Goal: Task Accomplishment & Management: Use online tool/utility

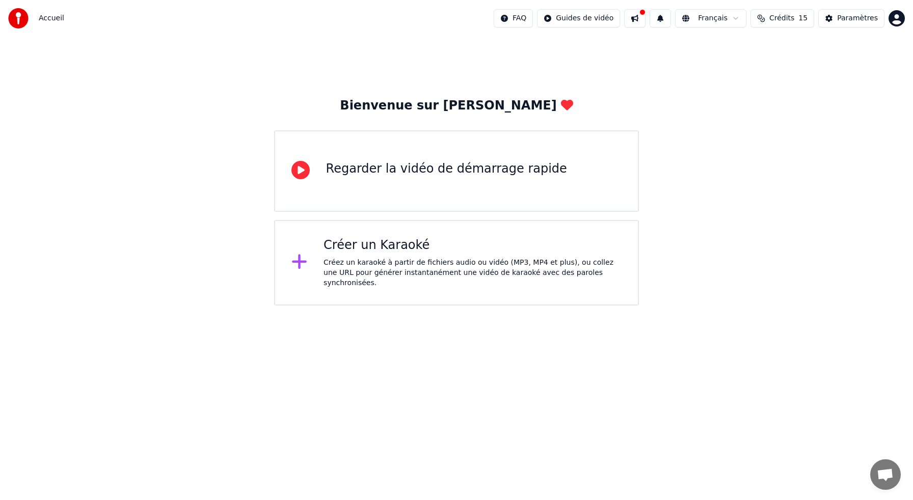
click at [439, 251] on div "Créer un Karaoké" at bounding box center [472, 245] width 298 height 16
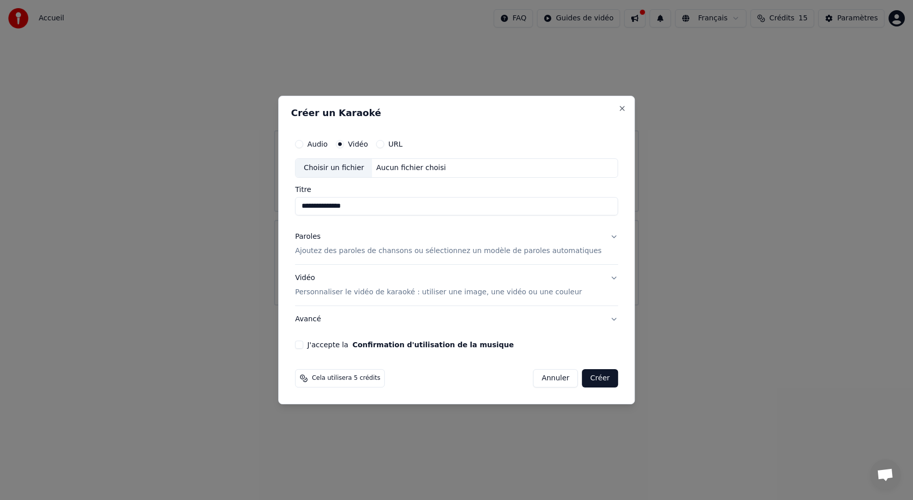
type input "**********"
click at [601, 235] on button "Paroles Ajoutez des paroles de chansons ou sélectionnez un modèle de paroles au…" at bounding box center [456, 244] width 323 height 41
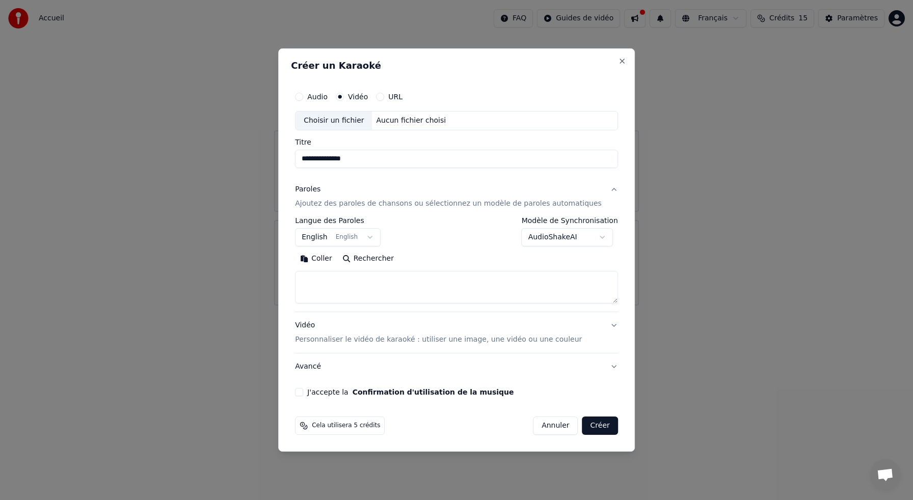
click at [335, 236] on button "English English" at bounding box center [338, 237] width 86 height 18
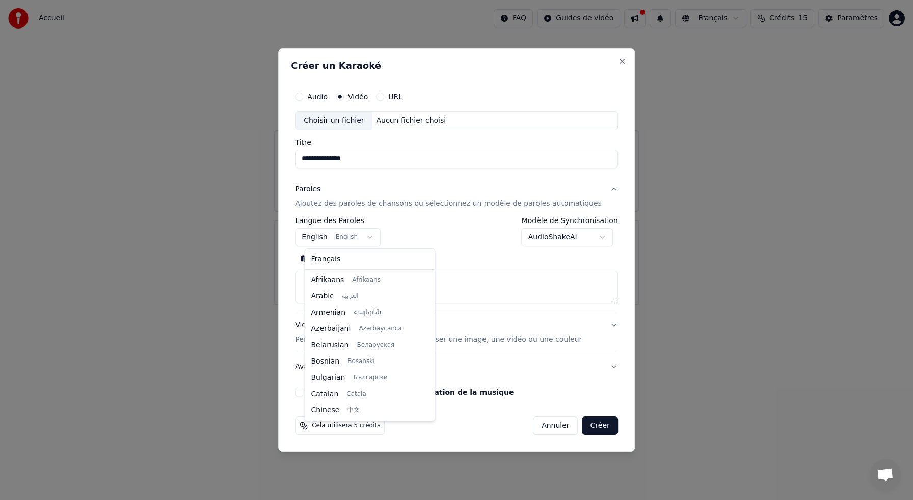
scroll to position [81, 0]
select select "**"
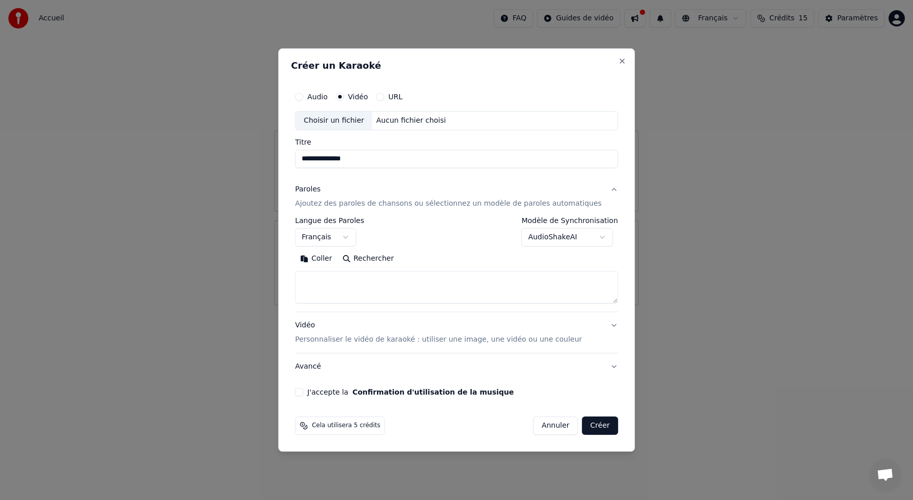
click at [339, 289] on textarea at bounding box center [456, 287] width 323 height 33
paste textarea "**********"
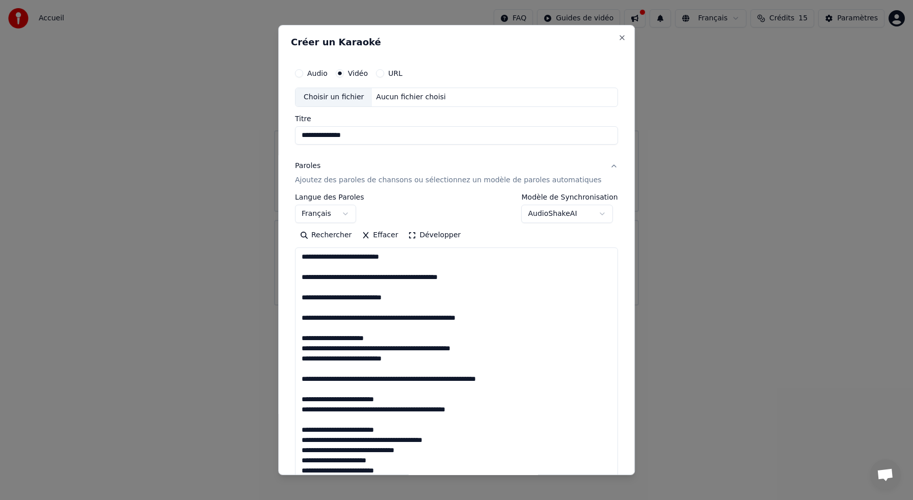
scroll to position [633, 0]
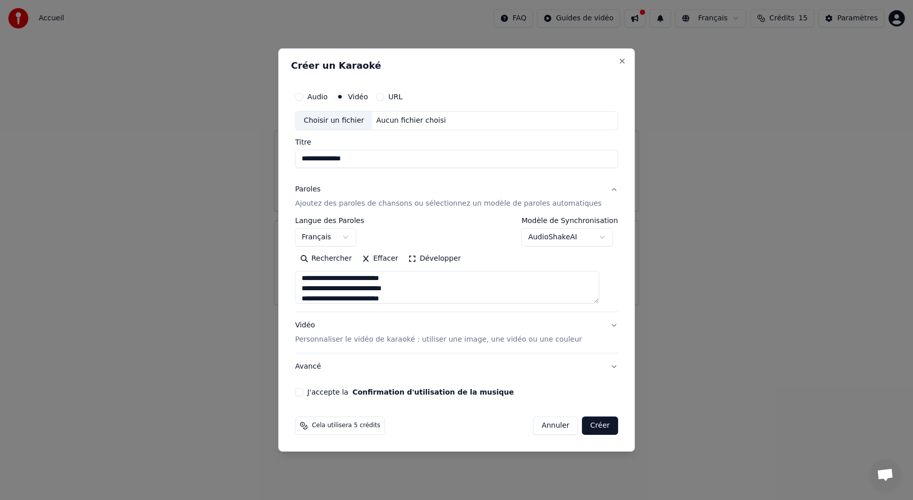
type textarea "**********"
click at [604, 325] on button "Vidéo Personnaliser le vidéo de karaoké : utiliser une image, une vidéo ou une …" at bounding box center [456, 332] width 323 height 41
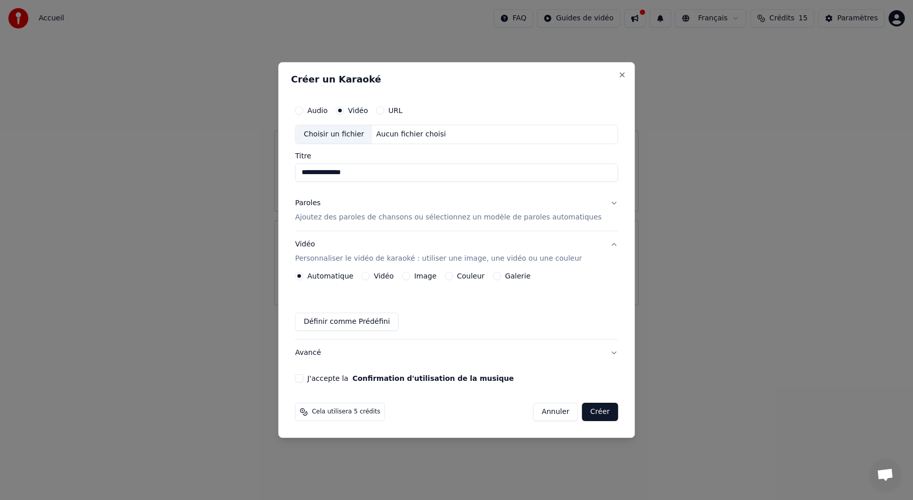
click at [379, 321] on button "Définir comme Prédéfini" at bounding box center [346, 322] width 103 height 18
click at [416, 135] on div "Aucun fichier choisi" at bounding box center [411, 134] width 78 height 10
click at [384, 112] on button "URL" at bounding box center [380, 110] width 8 height 8
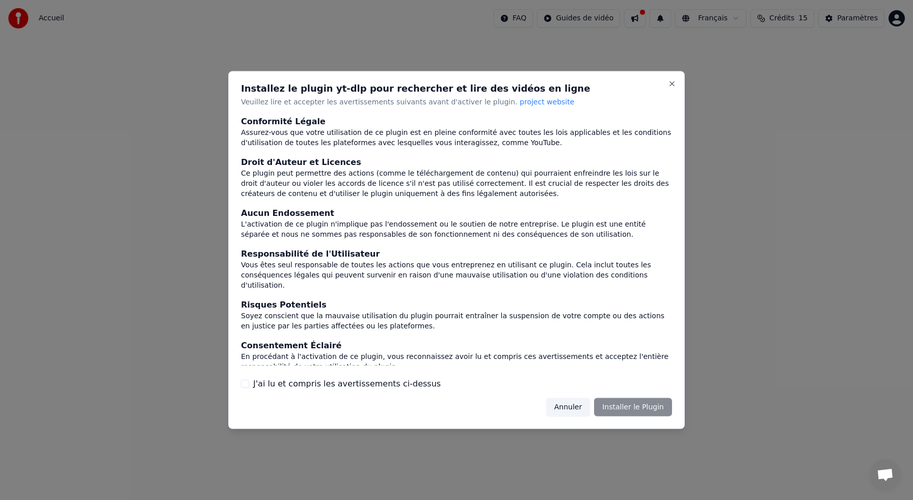
click at [629, 405] on div "Annuler Installer le Plugin" at bounding box center [609, 407] width 126 height 18
click at [247, 383] on button "J'ai lu et compris les avertissements ci-dessus" at bounding box center [245, 383] width 8 height 8
click at [634, 402] on button "Installer le Plugin" at bounding box center [633, 407] width 78 height 18
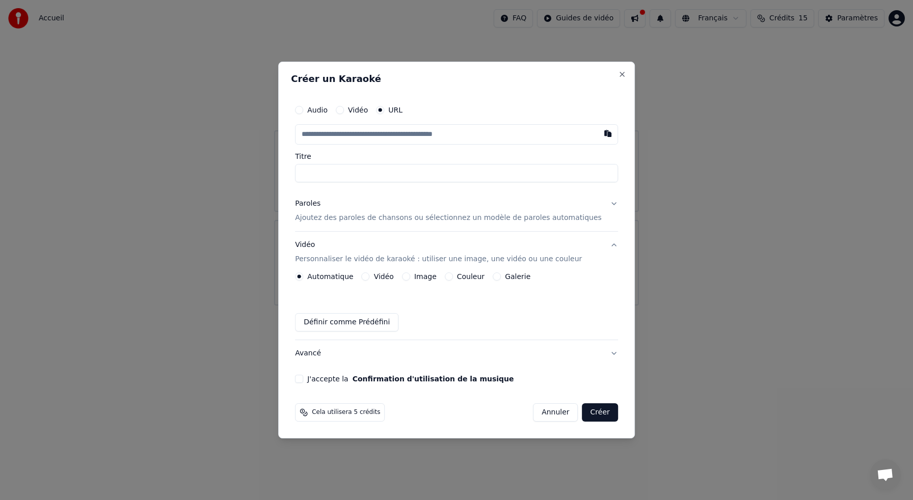
paste input "**********"
type input "**********"
click at [346, 178] on input "**********" at bounding box center [456, 173] width 323 height 18
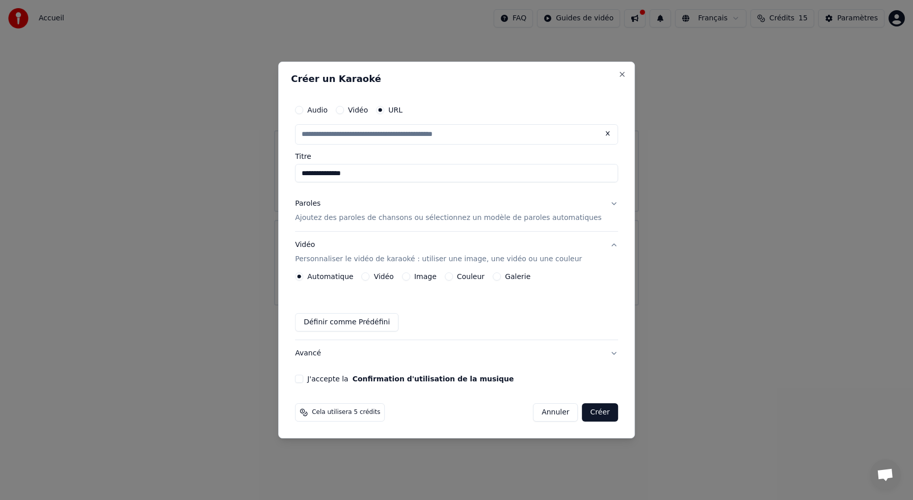
click at [350, 220] on p "Ajoutez des paroles de chansons ou sélectionnez un modèle de paroles automatiqu…" at bounding box center [448, 218] width 307 height 10
type input "**********"
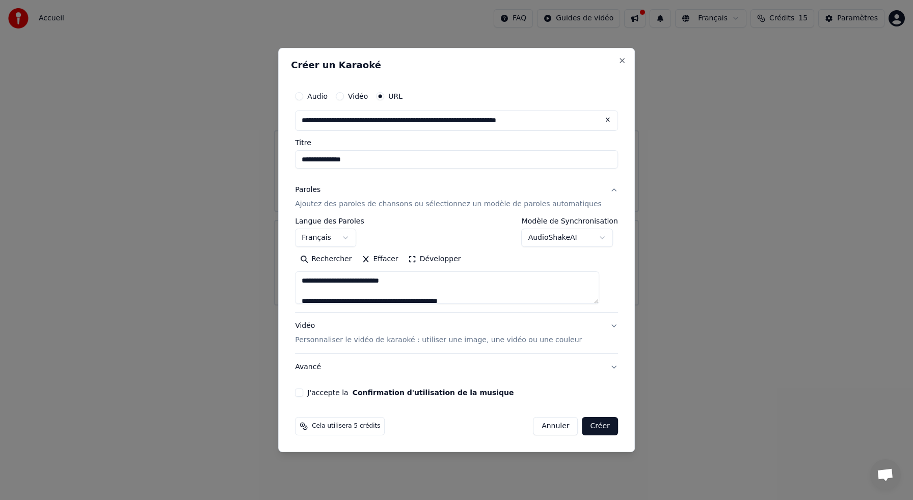
click at [592, 426] on button "Créer" at bounding box center [600, 426] width 36 height 18
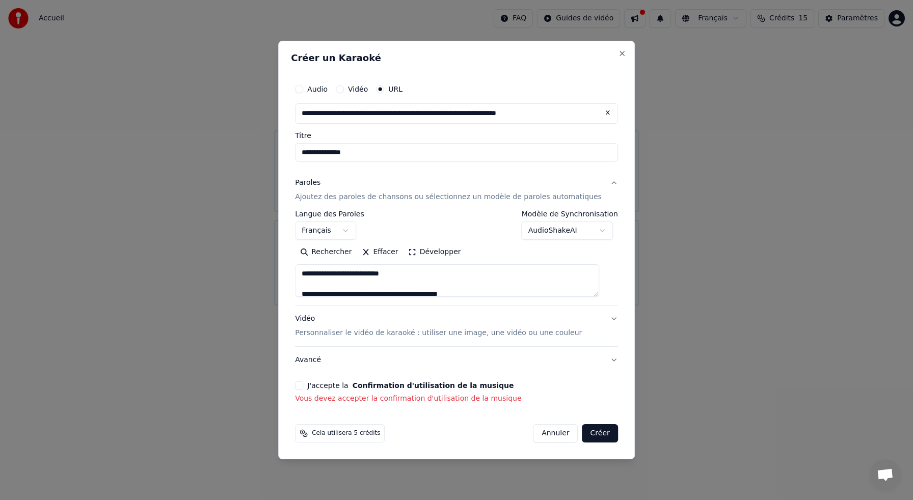
click at [303, 384] on button "J'accepte la Confirmation d'utilisation de la musique" at bounding box center [299, 385] width 8 height 8
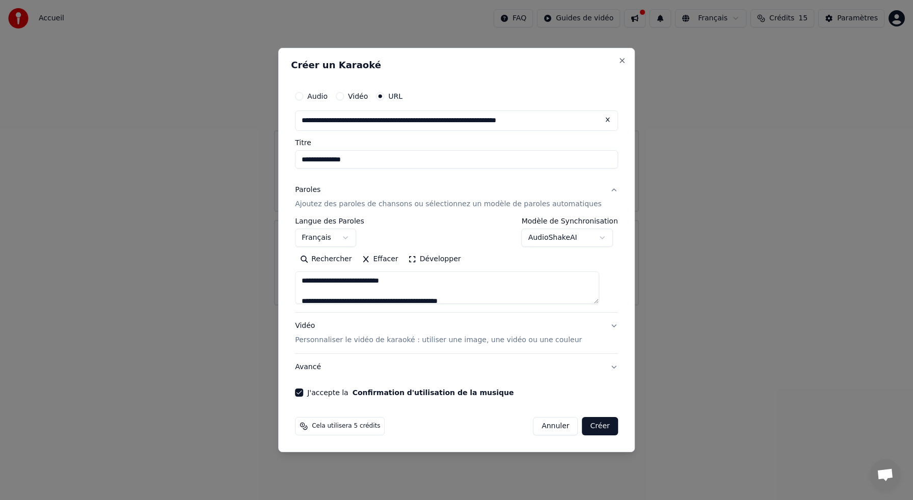
click at [592, 425] on button "Créer" at bounding box center [600, 426] width 36 height 18
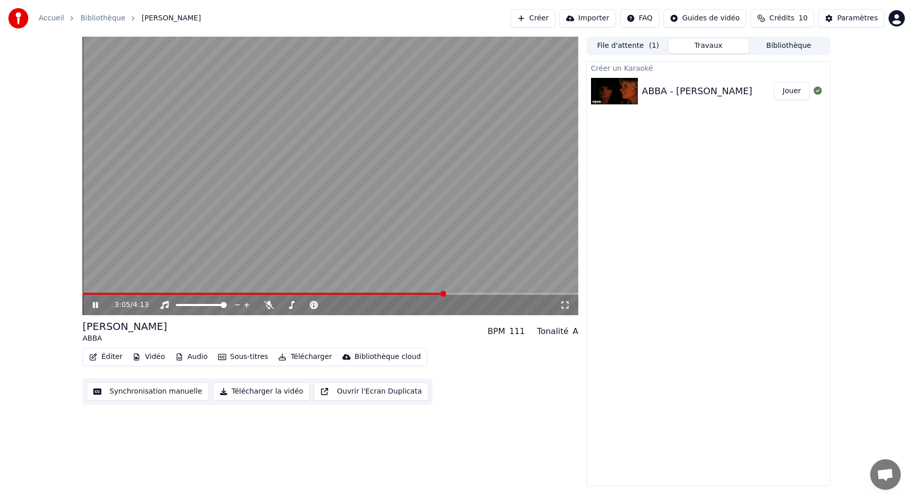
click at [94, 300] on div "3:05 / 4:13" at bounding box center [330, 305] width 487 height 10
click at [96, 305] on icon at bounding box center [95, 305] width 5 height 6
click at [86, 294] on span at bounding box center [85, 294] width 4 height 2
click at [95, 305] on icon at bounding box center [95, 305] width 6 height 7
click at [91, 305] on icon at bounding box center [103, 305] width 24 height 8
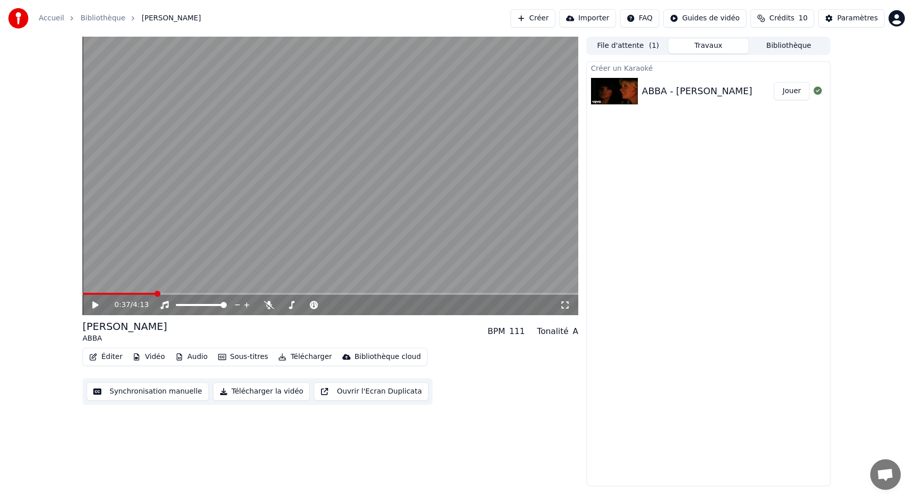
click at [108, 356] on button "Éditer" at bounding box center [105, 357] width 41 height 14
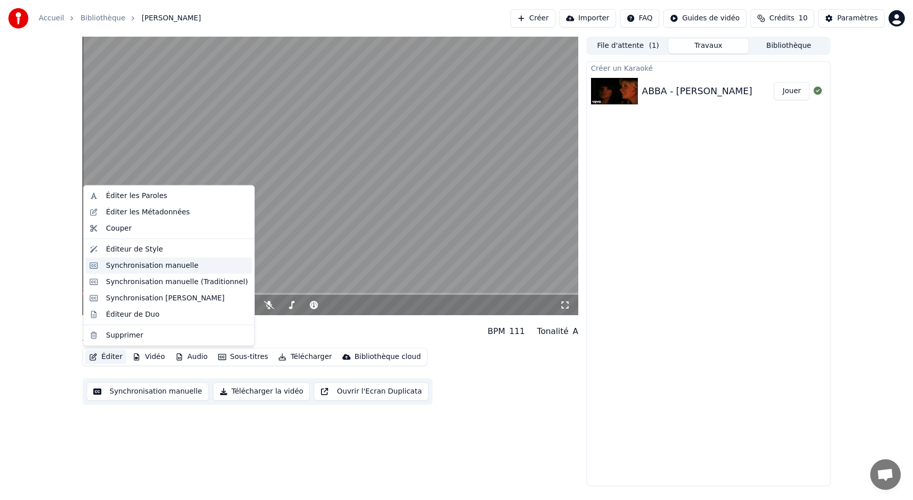
click at [143, 267] on div "Synchronisation manuelle" at bounding box center [152, 265] width 93 height 10
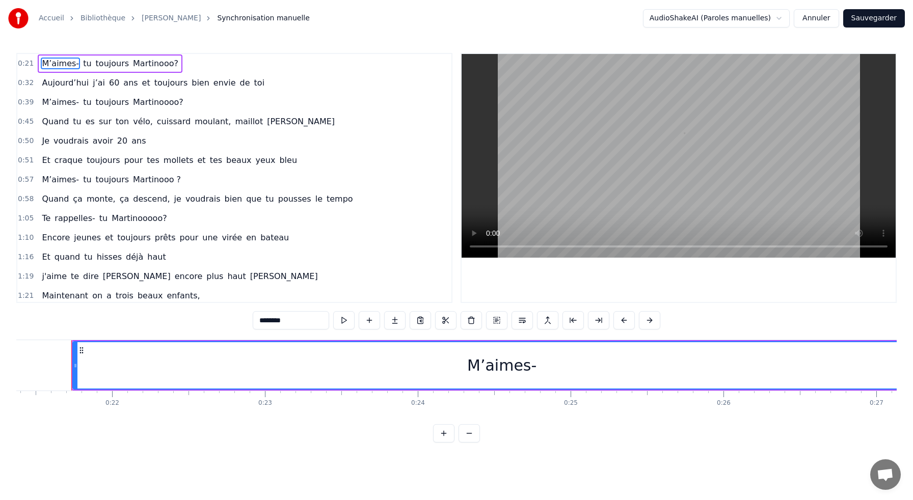
scroll to position [0, 3269]
click at [27, 64] on span "0:21" at bounding box center [26, 64] width 16 height 10
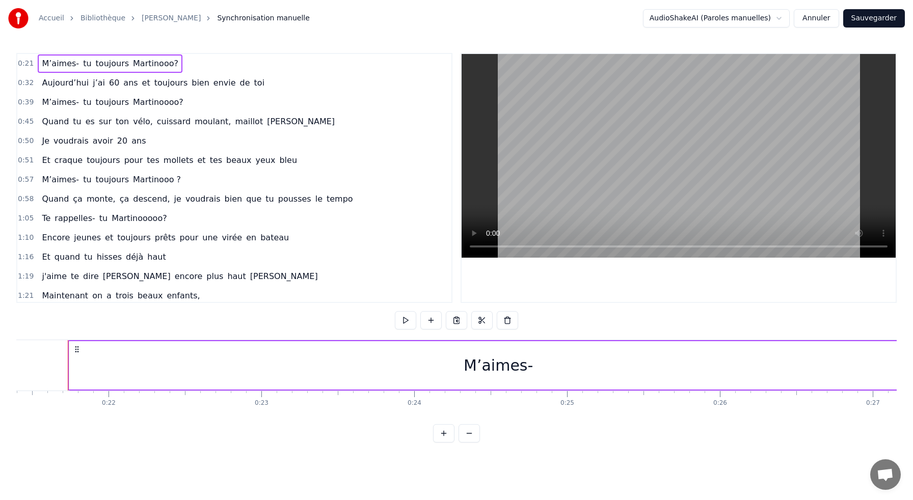
drag, startPoint x: 68, startPoint y: 364, endPoint x: 85, endPoint y: 364, distance: 16.8
click at [85, 364] on div "M’aimes-" at bounding box center [498, 365] width 859 height 48
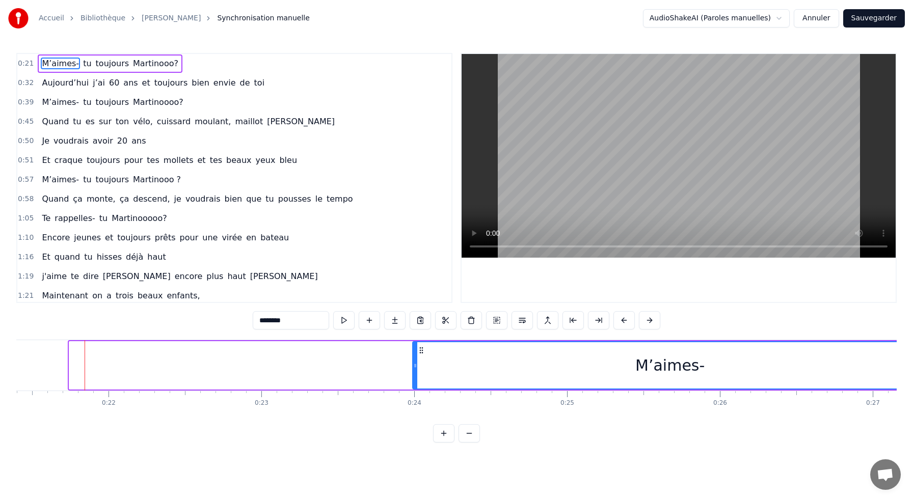
drag, startPoint x: 70, startPoint y: 365, endPoint x: 414, endPoint y: 384, distance: 343.8
click at [414, 384] on div at bounding box center [415, 365] width 4 height 46
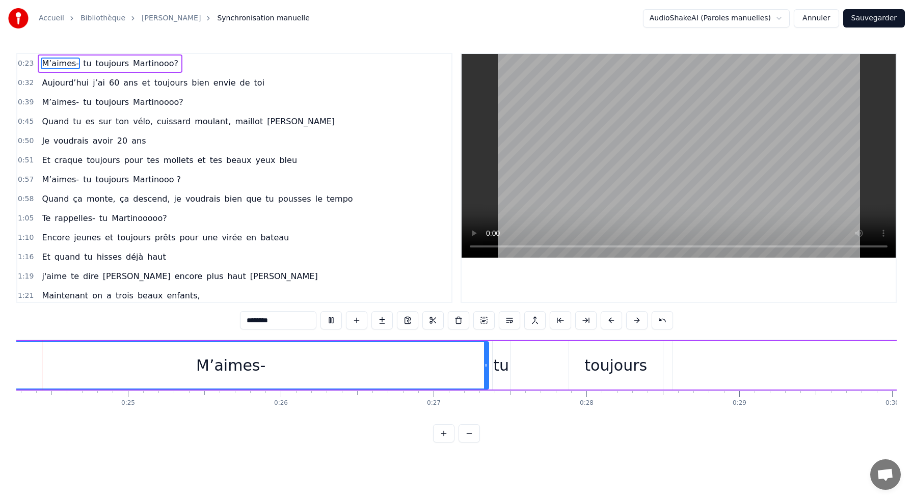
scroll to position [0, 3689]
click at [581, 340] on div "M’aimes- tu toujours [PERSON_NAME]?" at bounding box center [619, 365] width 1255 height 50
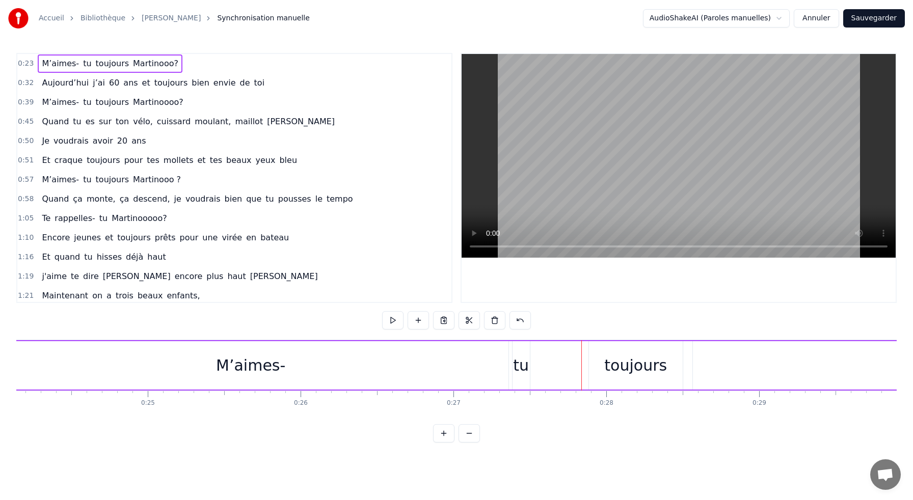
click at [519, 348] on div "tu" at bounding box center [520, 365] width 17 height 48
click at [554, 352] on div "M’aimes- tu toujours [PERSON_NAME]?" at bounding box center [619, 365] width 1255 height 50
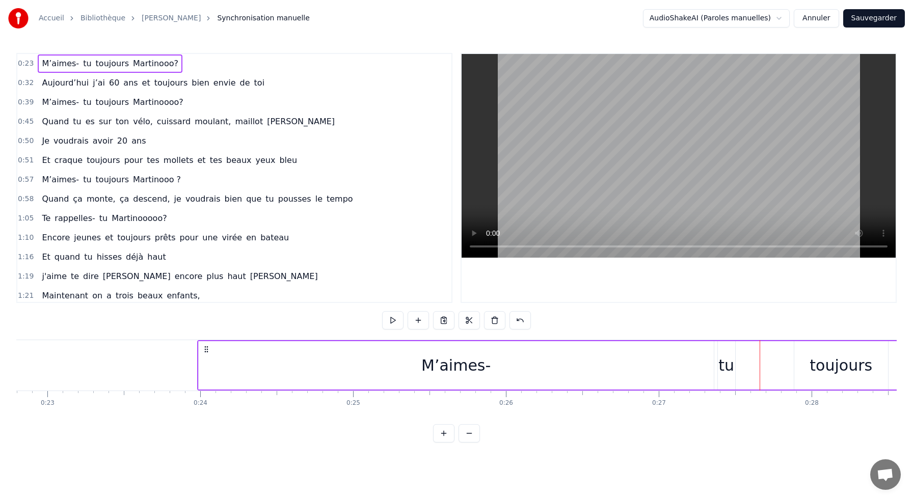
scroll to position [0, 3502]
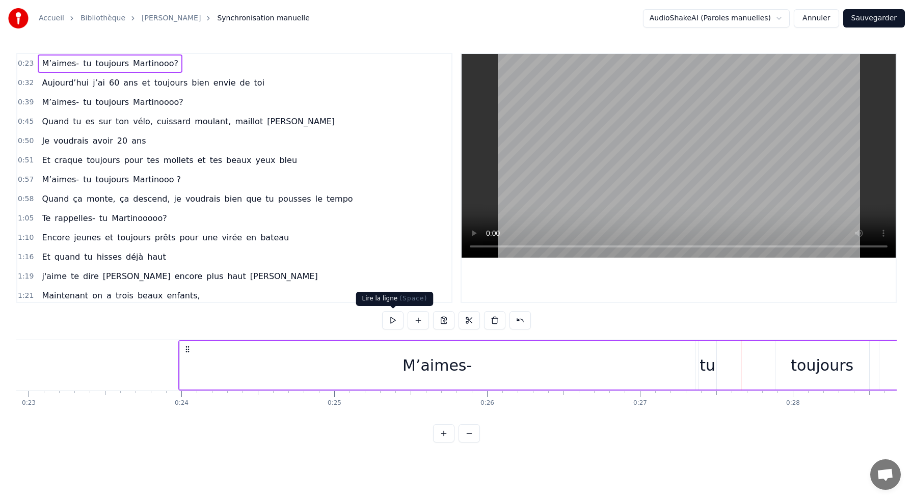
click at [388, 318] on button at bounding box center [392, 320] width 21 height 18
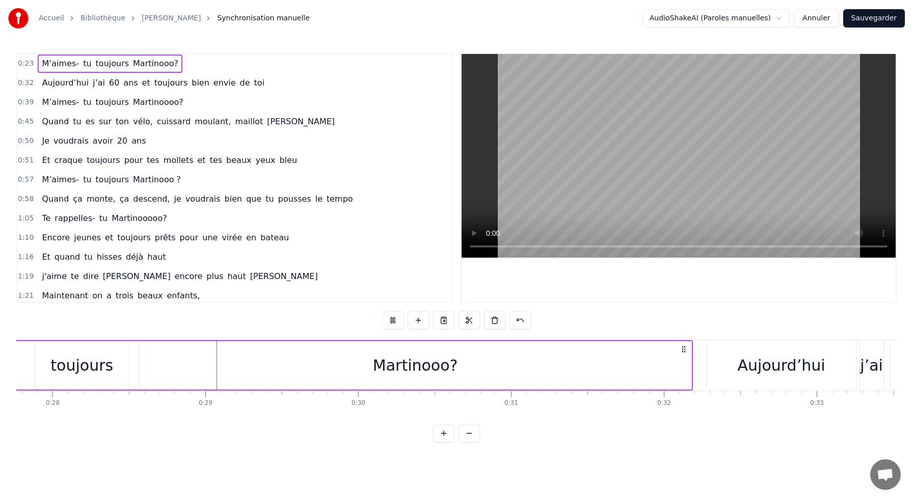
scroll to position [0, 4286]
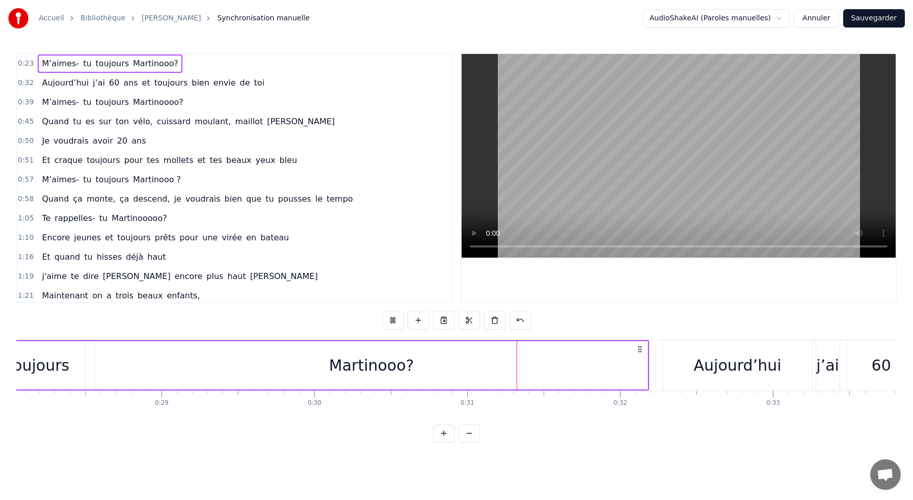
click at [389, 318] on button at bounding box center [392, 320] width 21 height 18
click at [646, 366] on div "Martinooo?" at bounding box center [371, 365] width 553 height 48
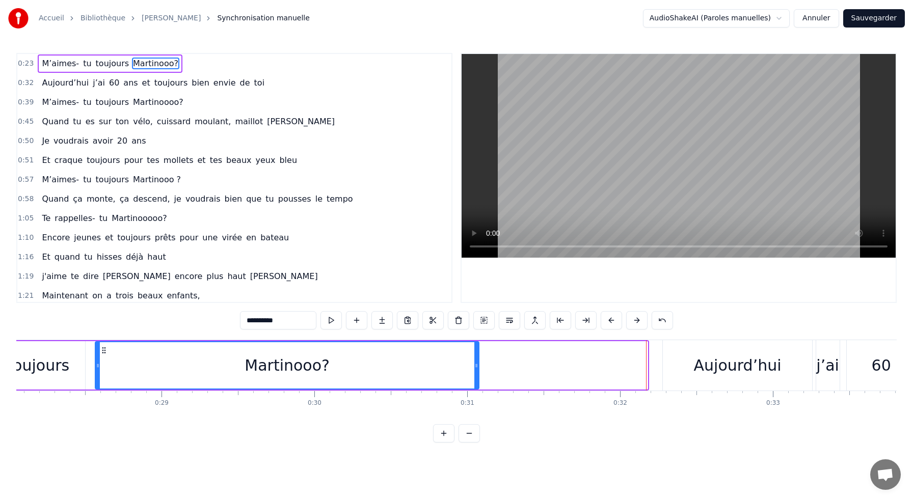
drag, startPoint x: 646, startPoint y: 377, endPoint x: 478, endPoint y: 377, distance: 168.1
click at [478, 377] on div at bounding box center [476, 365] width 4 height 46
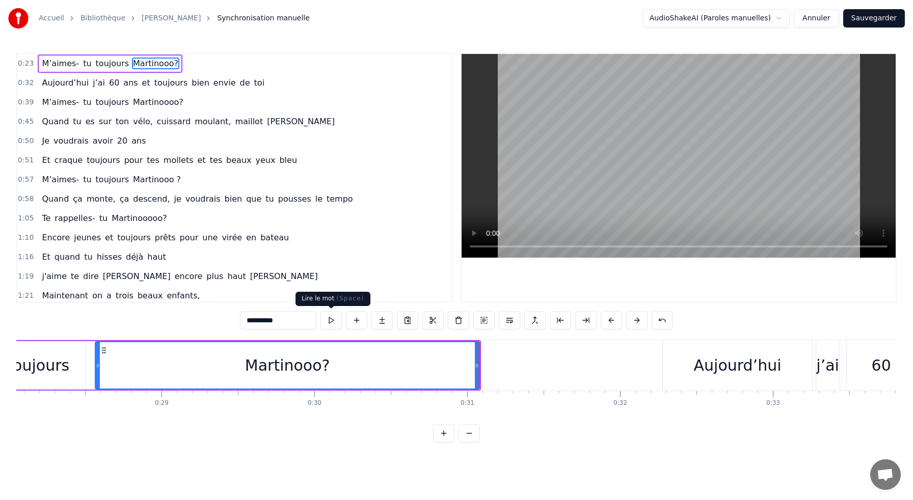
click at [330, 321] on button at bounding box center [330, 320] width 21 height 18
click at [330, 320] on button at bounding box center [330, 320] width 21 height 18
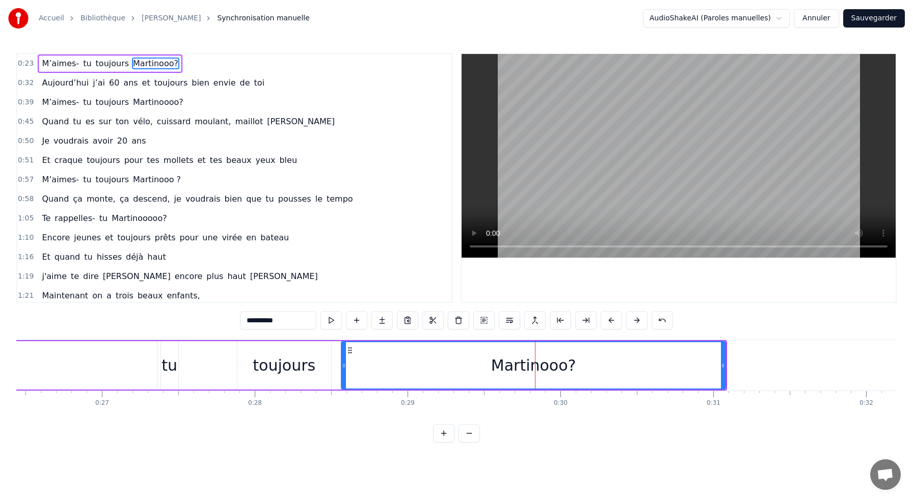
scroll to position [0, 4038]
click at [225, 349] on div "M’aimes- tu toujours [PERSON_NAME]?" at bounding box center [185, 365] width 1087 height 50
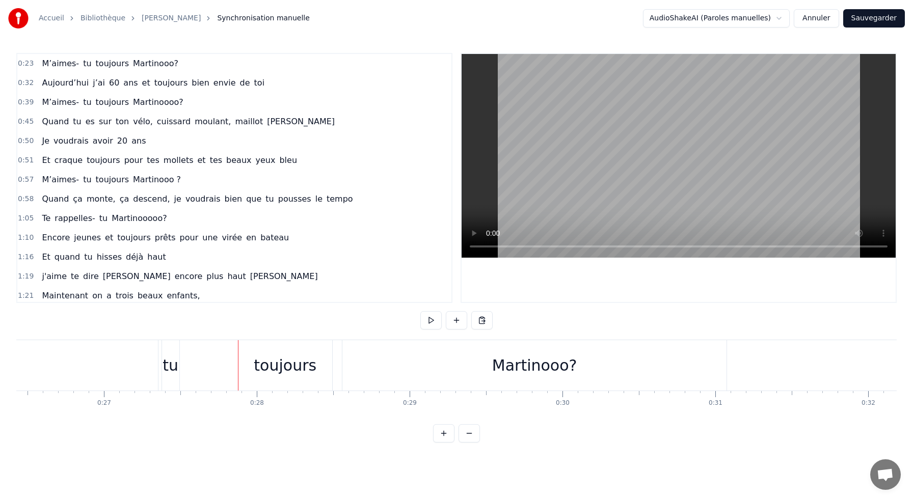
click at [305, 351] on div "toujours" at bounding box center [285, 365] width 94 height 50
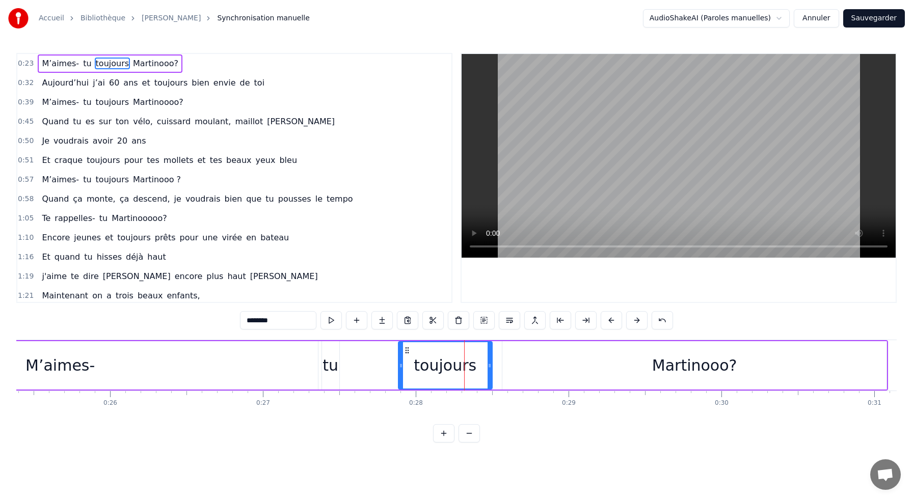
scroll to position [0, 3761]
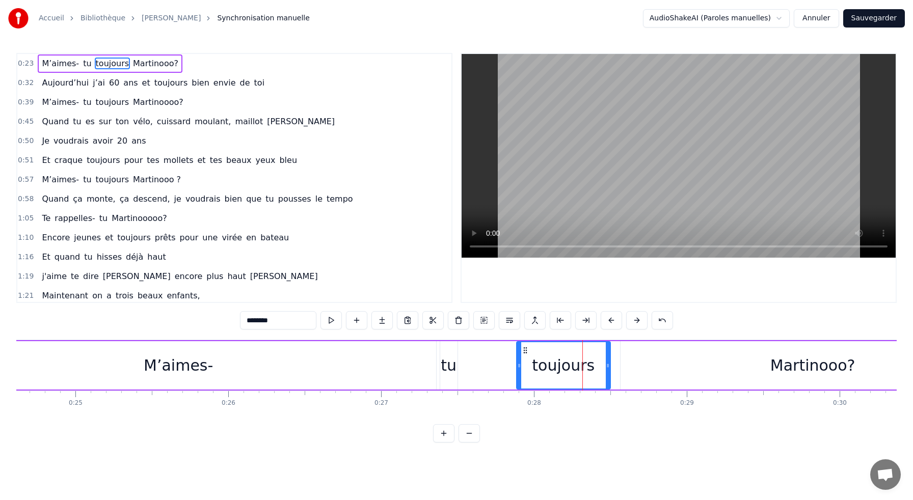
click at [360, 340] on div "M’aimes- tu toujours [PERSON_NAME]?" at bounding box center [463, 365] width 1087 height 50
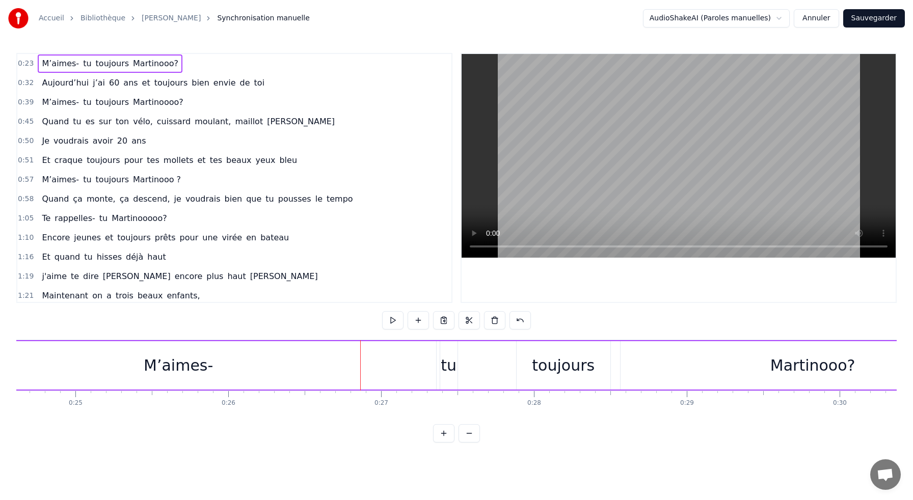
click at [448, 367] on div "tu" at bounding box center [449, 365] width 16 height 23
click at [472, 342] on div "M’aimes- tu toujours [PERSON_NAME]?" at bounding box center [463, 365] width 1087 height 50
click at [559, 368] on div "toujours" at bounding box center [563, 365] width 63 height 23
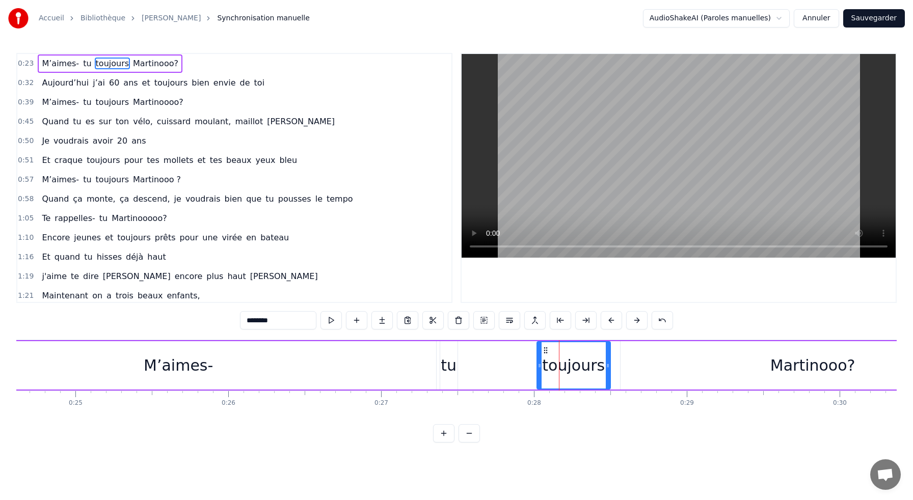
drag, startPoint x: 517, startPoint y: 366, endPoint x: 538, endPoint y: 366, distance: 20.4
click at [538, 366] on icon at bounding box center [539, 366] width 4 height 8
drag, startPoint x: 607, startPoint y: 367, endPoint x: 625, endPoint y: 367, distance: 17.8
click at [625, 367] on icon at bounding box center [625, 366] width 4 height 8
drag, startPoint x: 538, startPoint y: 367, endPoint x: 560, endPoint y: 367, distance: 21.9
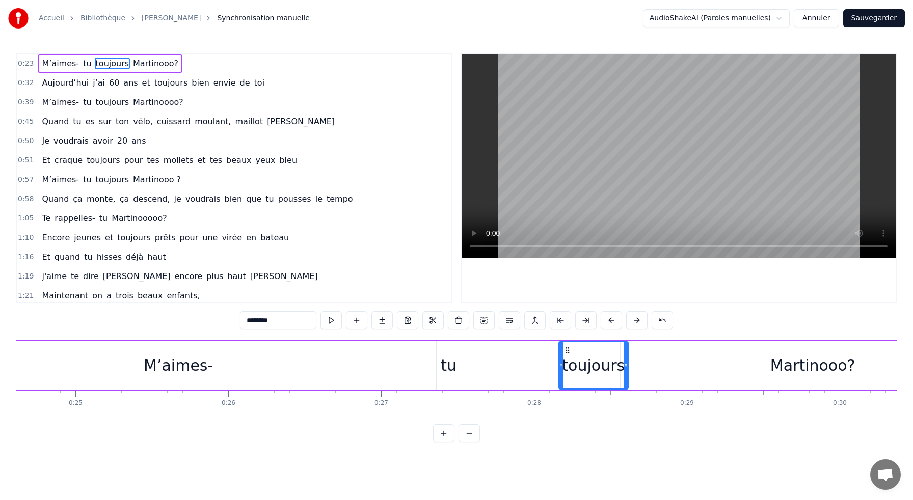
click at [560, 367] on icon at bounding box center [561, 366] width 4 height 8
click at [451, 355] on div "tu" at bounding box center [449, 365] width 16 height 23
type input "**"
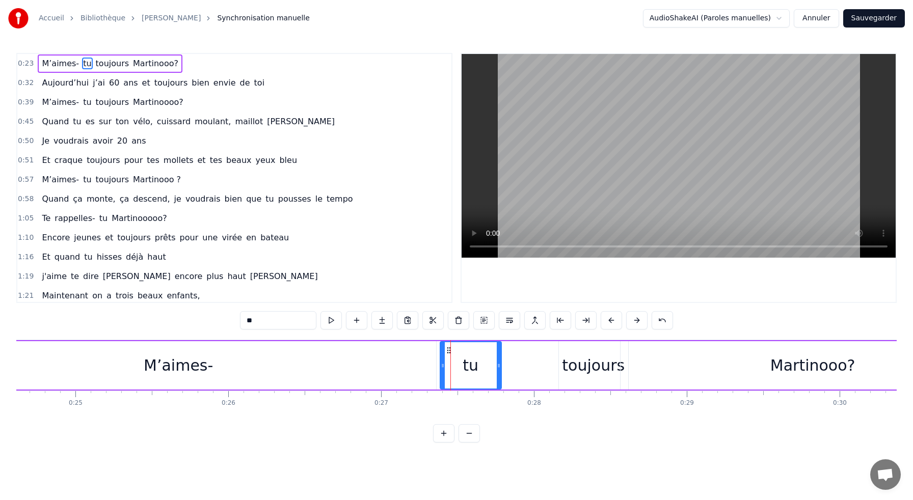
drag, startPoint x: 456, startPoint y: 361, endPoint x: 498, endPoint y: 365, distance: 42.5
click at [498, 365] on div at bounding box center [499, 365] width 4 height 46
drag, startPoint x: 441, startPoint y: 364, endPoint x: 472, endPoint y: 368, distance: 31.3
click at [472, 368] on icon at bounding box center [474, 366] width 4 height 8
drag, startPoint x: 484, startPoint y: 368, endPoint x: 503, endPoint y: 369, distance: 19.4
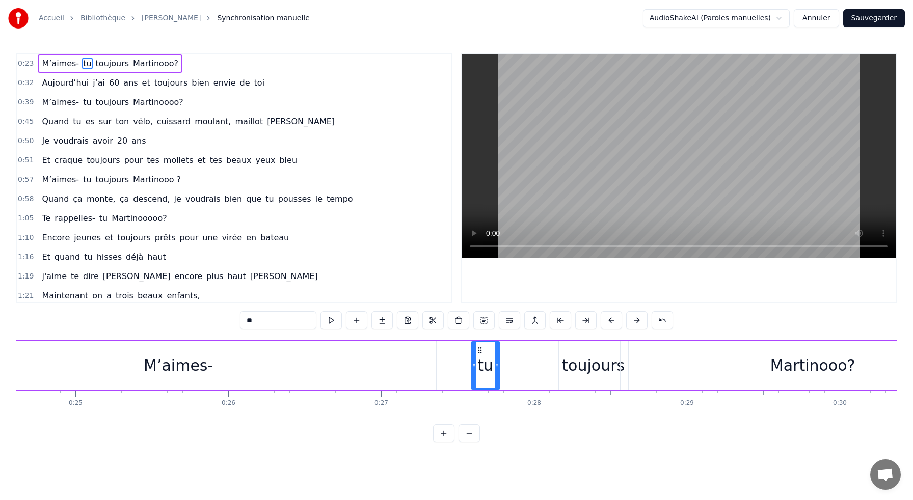
click at [503, 369] on div "M’aimes- tu toujours [PERSON_NAME]?" at bounding box center [463, 365] width 1087 height 50
drag, startPoint x: 488, startPoint y: 365, endPoint x: 532, endPoint y: 369, distance: 44.5
click at [532, 369] on div "M’aimes- tu toujours [PERSON_NAME]?" at bounding box center [463, 365] width 1087 height 50
click at [486, 361] on div "tu" at bounding box center [485, 365] width 16 height 23
drag, startPoint x: 497, startPoint y: 366, endPoint x: 552, endPoint y: 371, distance: 55.3
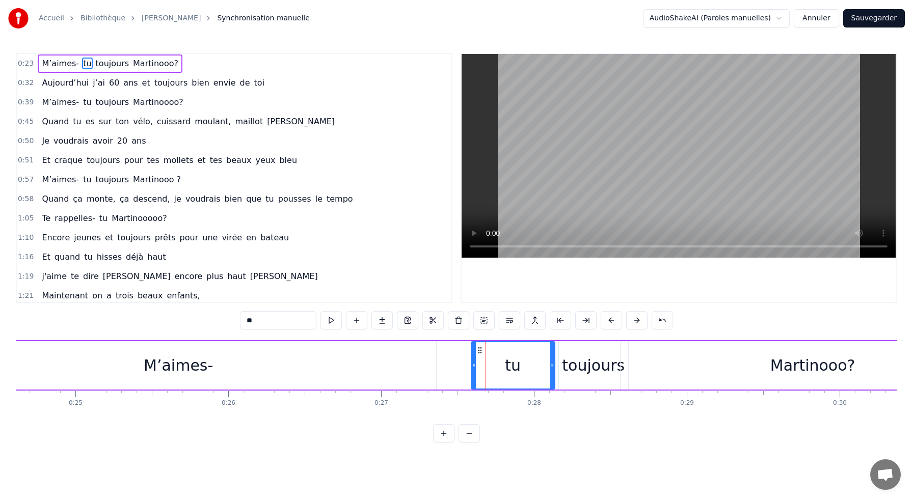
click at [552, 371] on div at bounding box center [552, 365] width 4 height 46
drag, startPoint x: 473, startPoint y: 365, endPoint x: 517, endPoint y: 367, distance: 44.4
click at [517, 367] on icon at bounding box center [518, 366] width 4 height 8
click at [184, 362] on div "M’aimes-" at bounding box center [178, 365] width 69 height 23
type input "********"
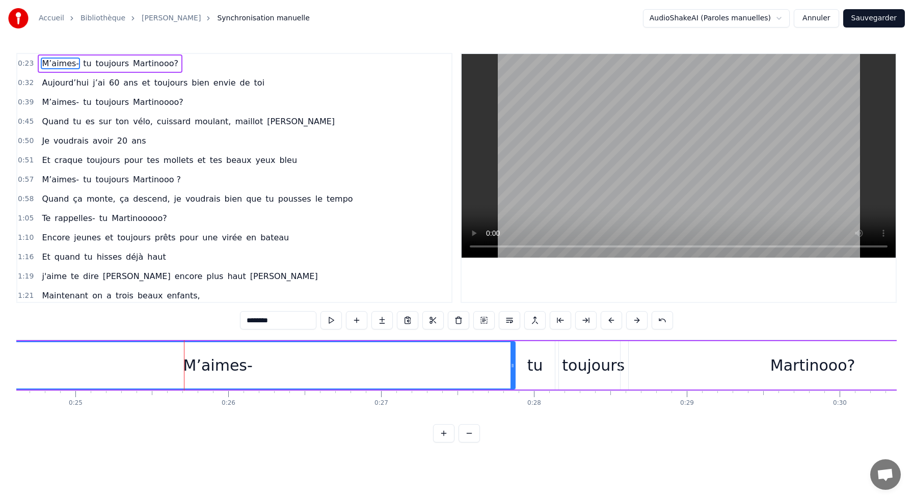
drag, startPoint x: 434, startPoint y: 363, endPoint x: 513, endPoint y: 365, distance: 79.0
click at [513, 365] on icon at bounding box center [512, 366] width 4 height 8
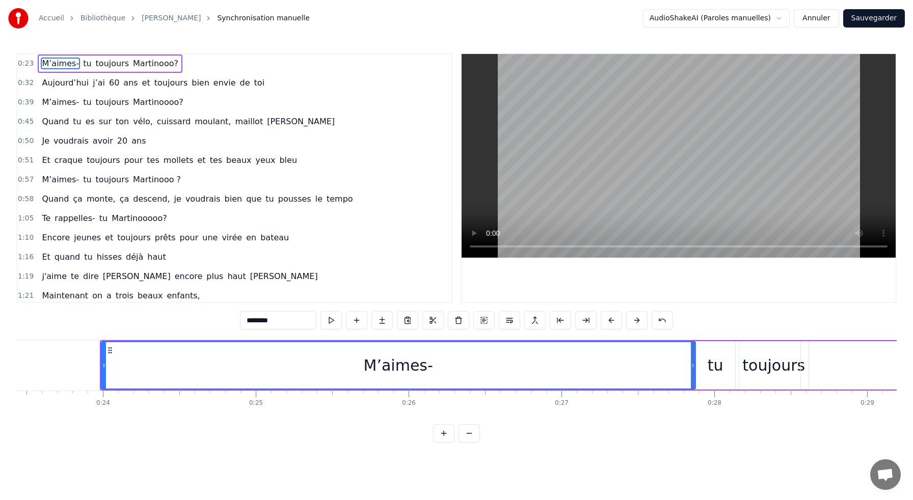
scroll to position [0, 3578]
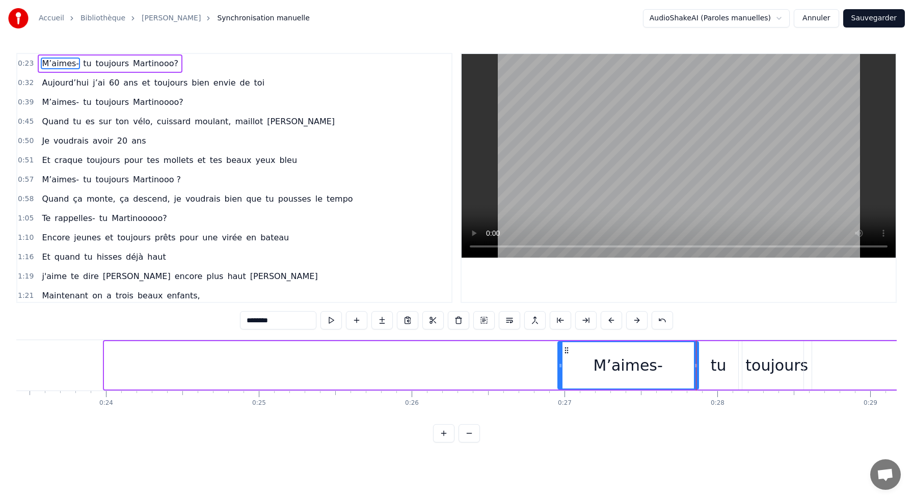
drag, startPoint x: 106, startPoint y: 365, endPoint x: 560, endPoint y: 367, distance: 453.3
click at [560, 367] on icon at bounding box center [560, 366] width 4 height 8
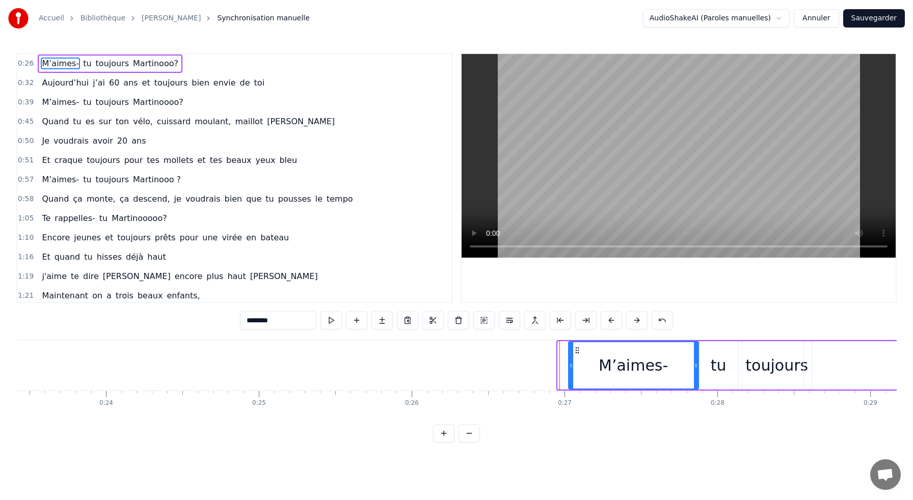
drag, startPoint x: 561, startPoint y: 367, endPoint x: 572, endPoint y: 366, distance: 11.2
click at [572, 366] on icon at bounding box center [571, 366] width 4 height 8
click at [333, 324] on button at bounding box center [330, 320] width 21 height 18
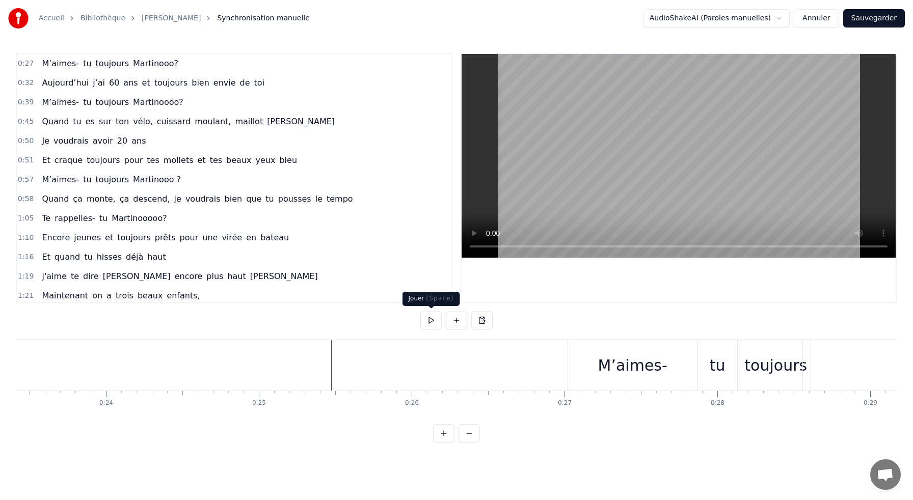
click at [428, 321] on button at bounding box center [430, 320] width 21 height 18
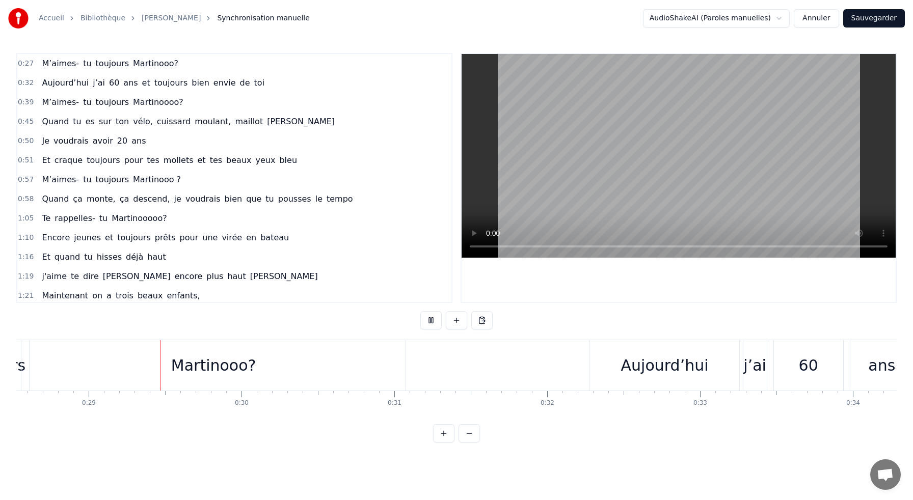
scroll to position [0, 4360]
click at [428, 321] on button at bounding box center [430, 320] width 21 height 18
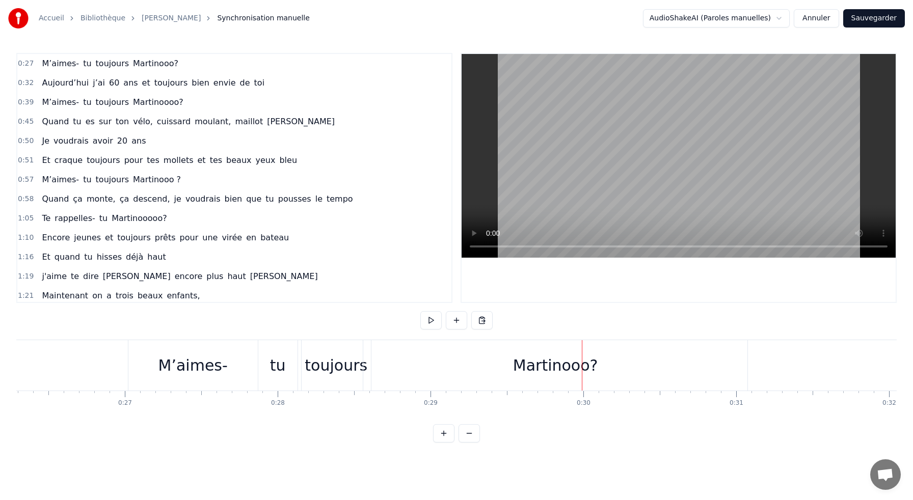
scroll to position [0, 4017]
click at [239, 361] on div "M’aimes-" at bounding box center [193, 365] width 129 height 50
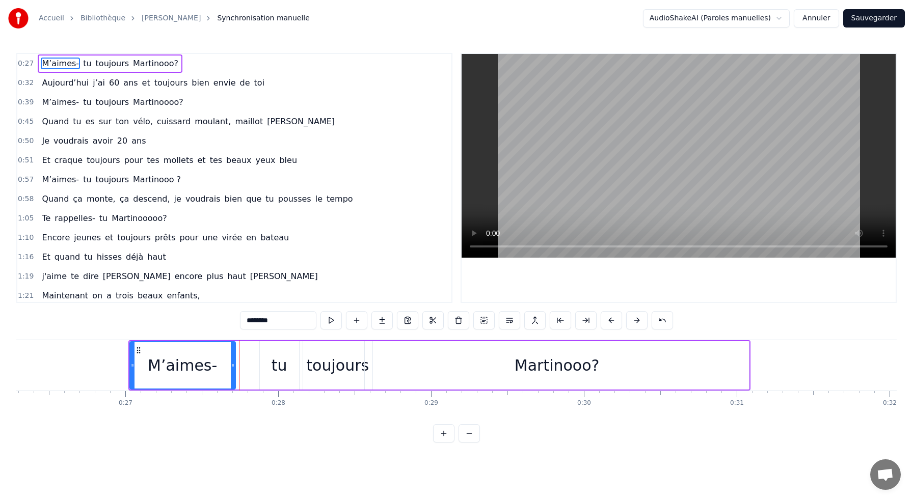
drag, startPoint x: 256, startPoint y: 369, endPoint x: 232, endPoint y: 369, distance: 23.9
click at [232, 369] on icon at bounding box center [233, 366] width 4 height 8
click at [272, 369] on div "tu" at bounding box center [279, 365] width 39 height 48
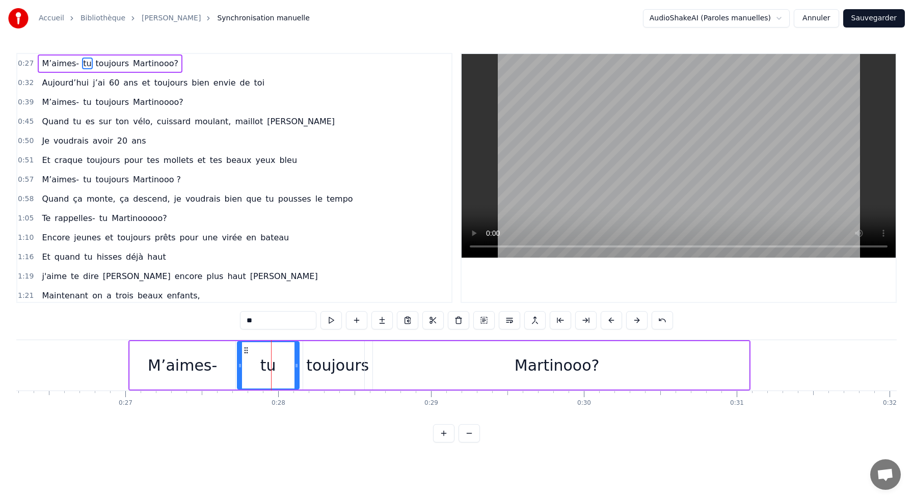
drag, startPoint x: 262, startPoint y: 367, endPoint x: 240, endPoint y: 366, distance: 21.9
click at [239, 366] on icon at bounding box center [240, 366] width 4 height 8
drag, startPoint x: 295, startPoint y: 372, endPoint x: 269, endPoint y: 371, distance: 26.0
click at [269, 371] on div at bounding box center [270, 365] width 4 height 46
click at [303, 370] on div "toujours" at bounding box center [338, 365] width 70 height 48
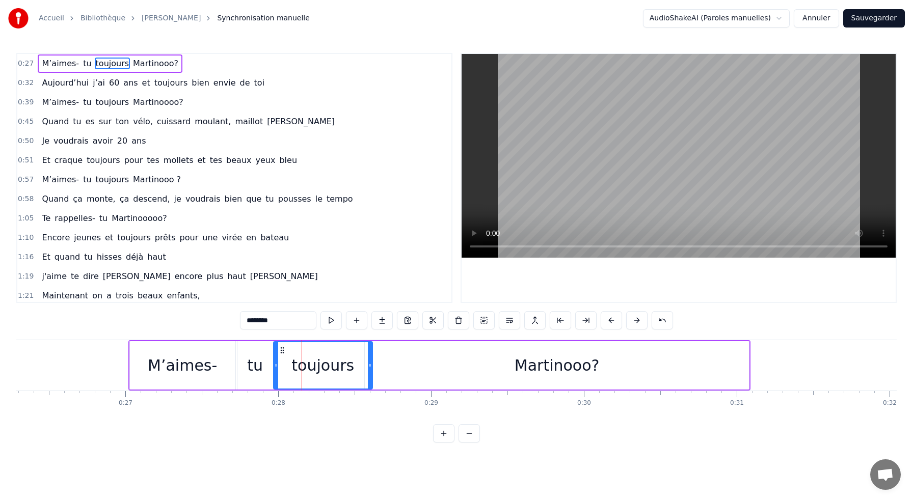
drag, startPoint x: 306, startPoint y: 367, endPoint x: 278, endPoint y: 368, distance: 28.6
click at [278, 368] on icon at bounding box center [276, 366] width 4 height 8
drag, startPoint x: 370, startPoint y: 373, endPoint x: 350, endPoint y: 373, distance: 19.9
click at [350, 373] on div at bounding box center [350, 365] width 4 height 46
click at [454, 371] on div "Martinooo?" at bounding box center [557, 365] width 385 height 48
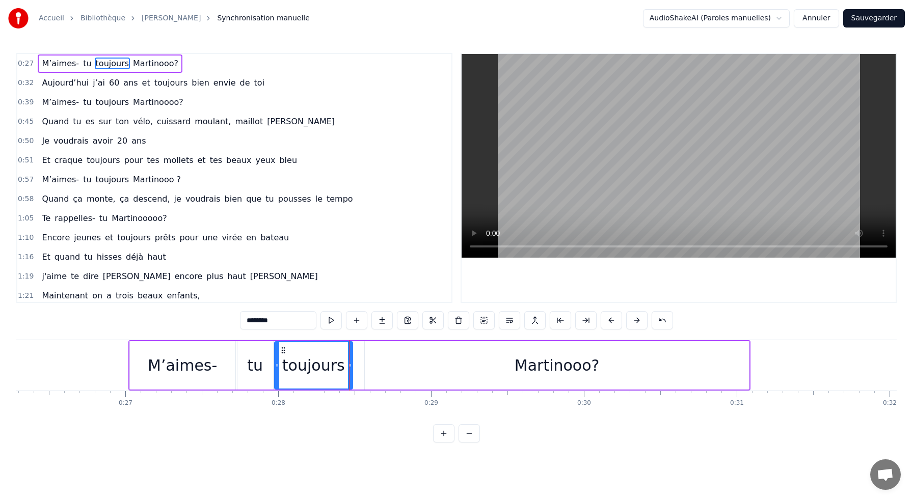
type input "**********"
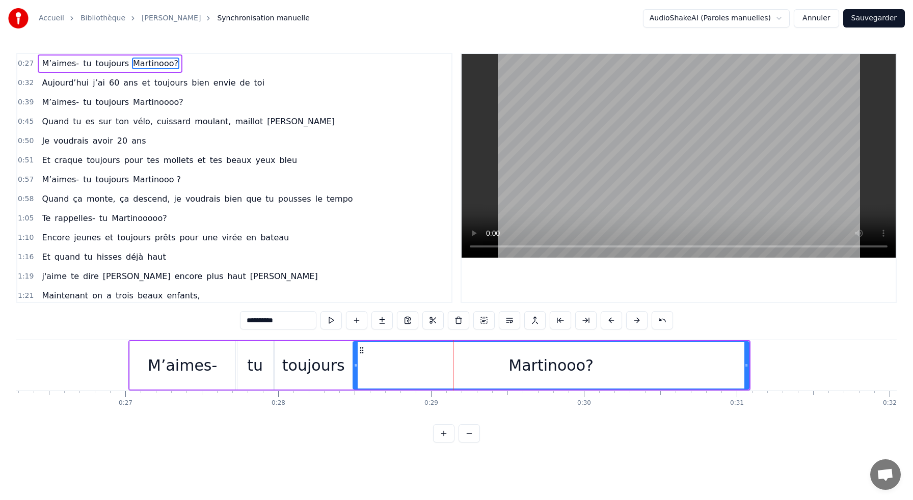
drag, startPoint x: 367, startPoint y: 365, endPoint x: 355, endPoint y: 365, distance: 11.7
click at [355, 365] on icon at bounding box center [355, 366] width 4 height 8
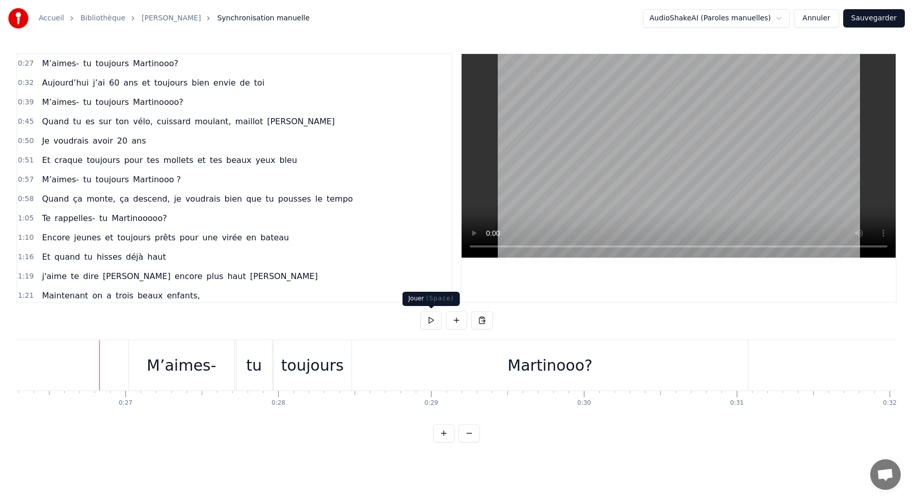
click at [429, 322] on button at bounding box center [430, 320] width 21 height 18
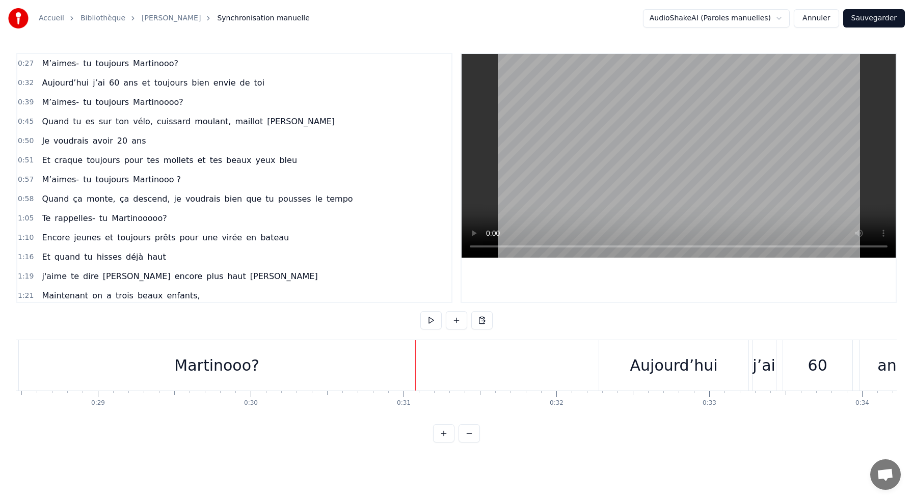
scroll to position [0, 4351]
click at [434, 319] on button at bounding box center [430, 320] width 21 height 18
click at [662, 364] on div "Aujourd’hui" at bounding box center [673, 365] width 88 height 23
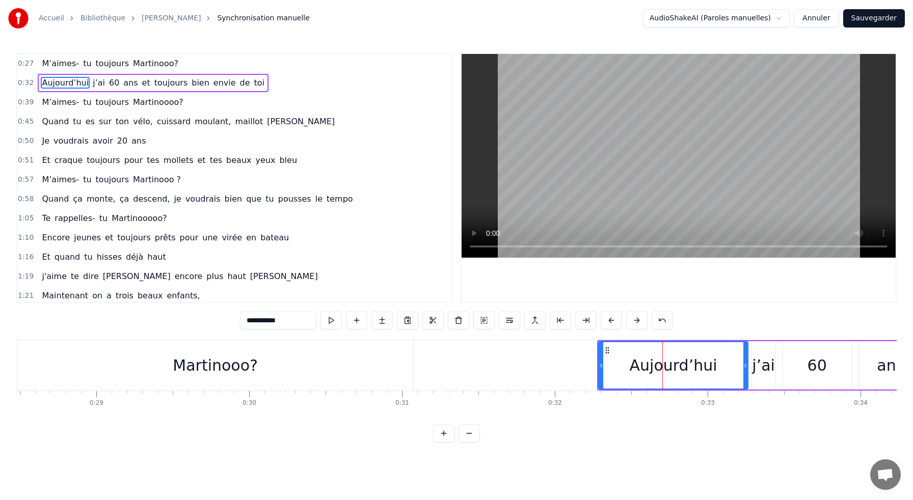
drag, startPoint x: 627, startPoint y: 365, endPoint x: 598, endPoint y: 365, distance: 29.0
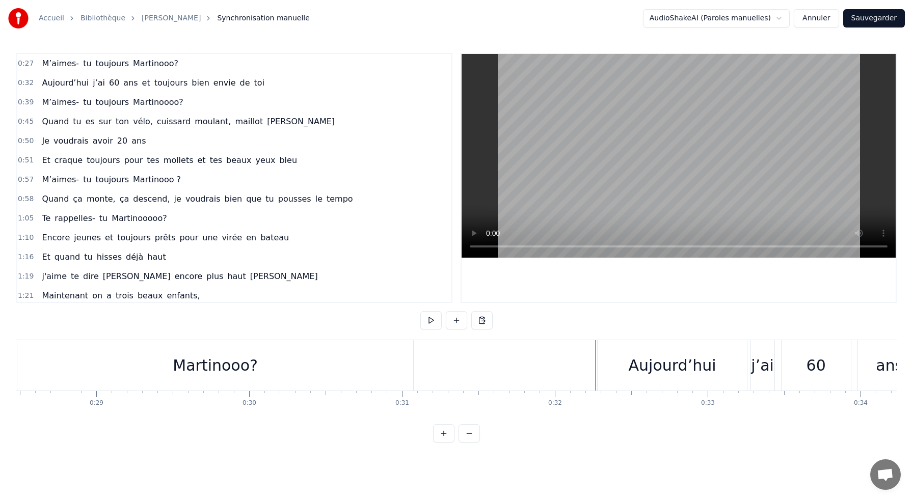
click at [621, 359] on div "Aujourd’hui" at bounding box center [671, 365] width 149 height 50
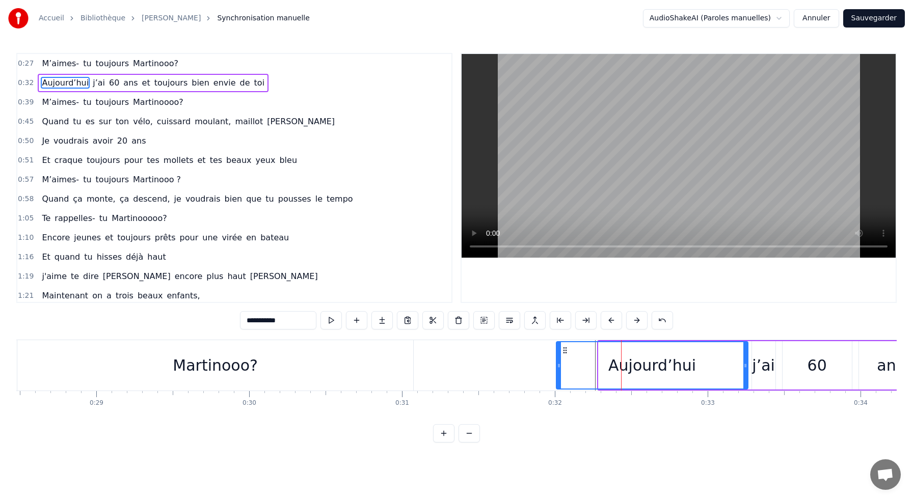
drag, startPoint x: 601, startPoint y: 364, endPoint x: 559, endPoint y: 367, distance: 42.4
click at [559, 367] on icon at bounding box center [559, 366] width 4 height 8
click at [329, 323] on button at bounding box center [330, 320] width 21 height 18
drag, startPoint x: 745, startPoint y: 372, endPoint x: 681, endPoint y: 361, distance: 64.6
click at [681, 361] on div at bounding box center [680, 365] width 4 height 46
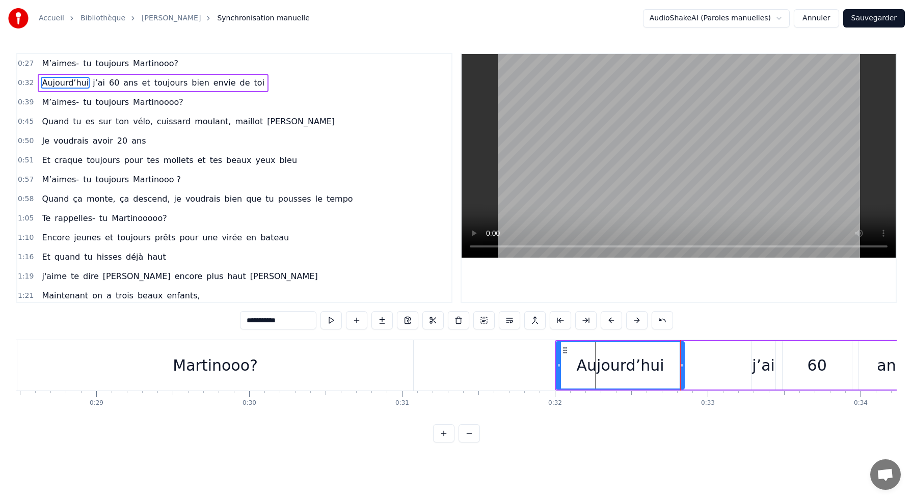
click at [769, 365] on div "j’ai" at bounding box center [763, 365] width 23 height 23
type input "****"
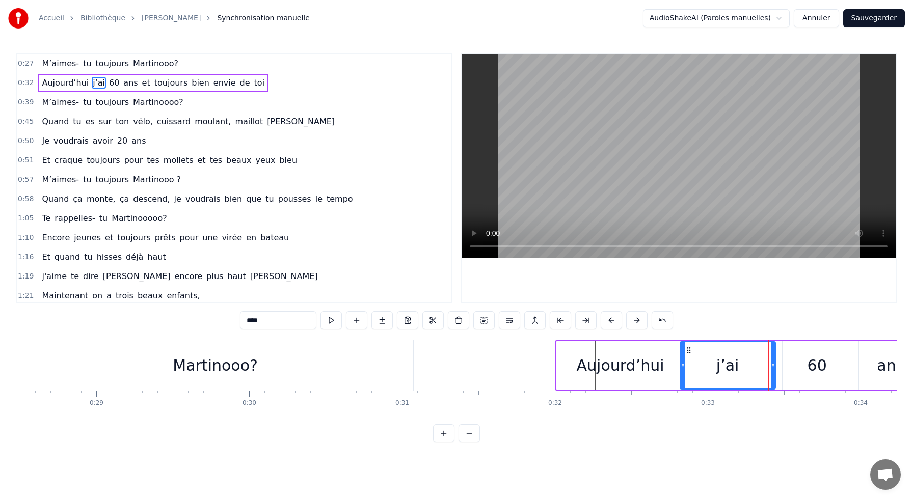
drag, startPoint x: 754, startPoint y: 366, endPoint x: 682, endPoint y: 364, distance: 71.9
click at [682, 364] on icon at bounding box center [682, 366] width 4 height 8
click at [333, 322] on button at bounding box center [330, 320] width 21 height 18
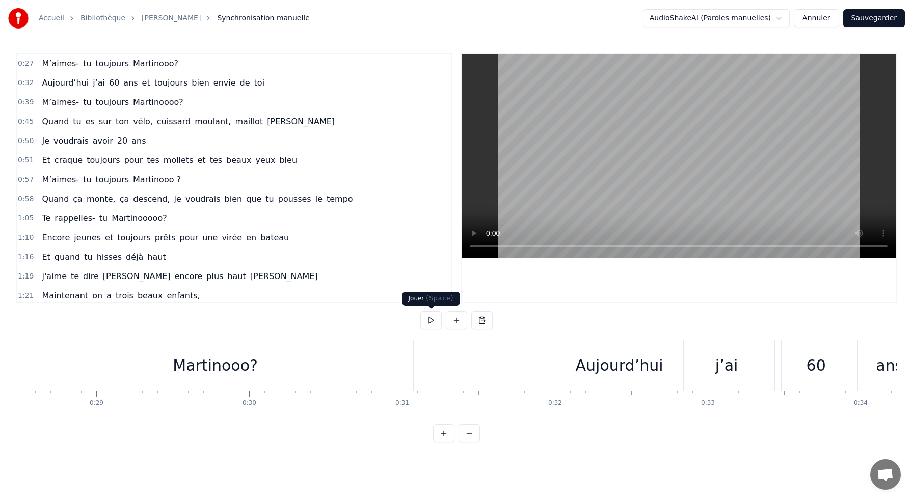
click at [437, 321] on button at bounding box center [430, 320] width 21 height 18
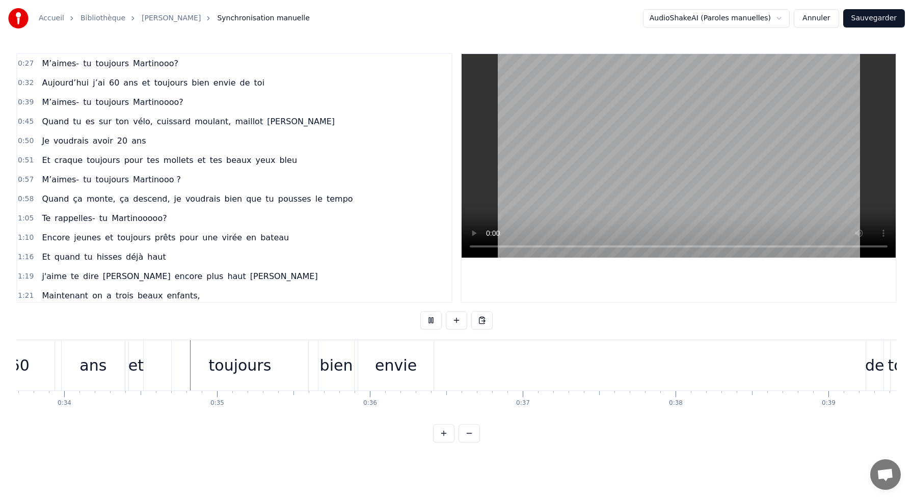
scroll to position [0, 5151]
click at [437, 321] on button at bounding box center [430, 320] width 21 height 18
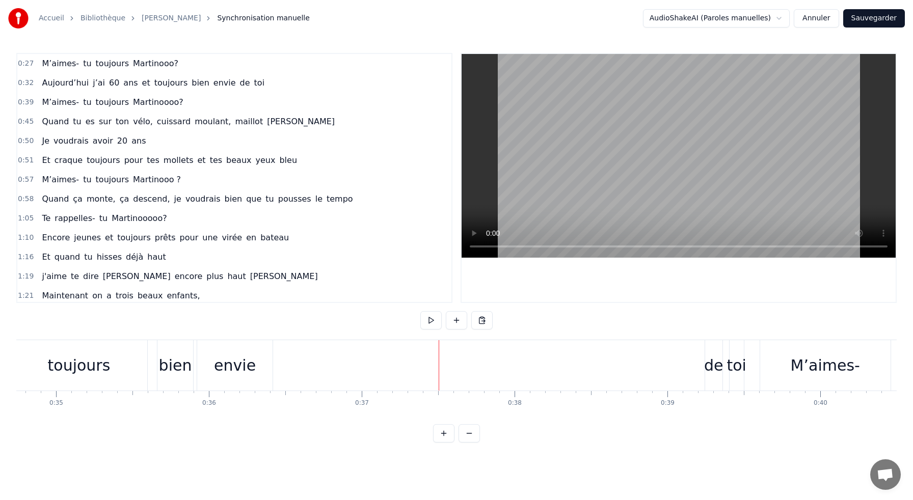
scroll to position [0, 5308]
drag, startPoint x: 715, startPoint y: 358, endPoint x: 698, endPoint y: 361, distance: 17.1
click at [697, 361] on div "Aujourd’hui j’ai 60 ans et toujours bien envie de toi" at bounding box center [172, 365] width 1148 height 50
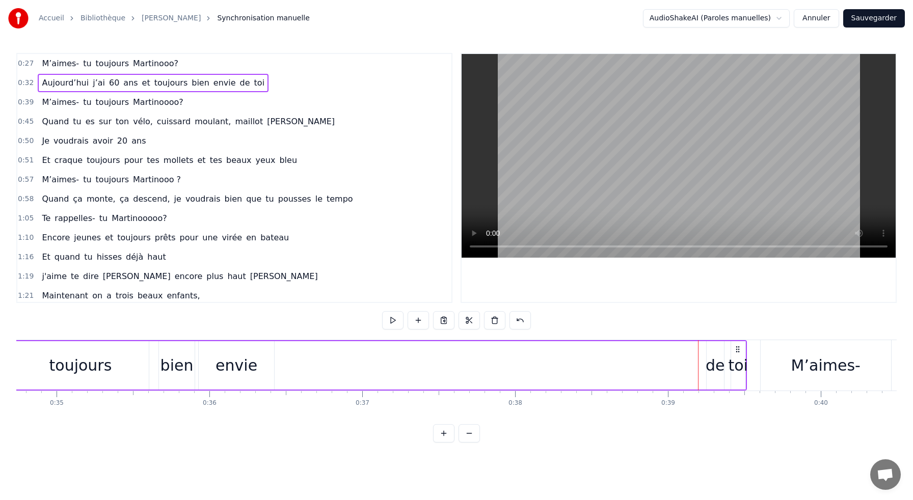
click at [718, 371] on div "de" at bounding box center [714, 365] width 19 height 23
drag, startPoint x: 716, startPoint y: 350, endPoint x: 464, endPoint y: 369, distance: 252.3
click at [464, 369] on div "de" at bounding box center [462, 365] width 16 height 46
drag, startPoint x: 464, startPoint y: 351, endPoint x: 283, endPoint y: 368, distance: 181.6
click at [283, 368] on div "de" at bounding box center [282, 365] width 16 height 46
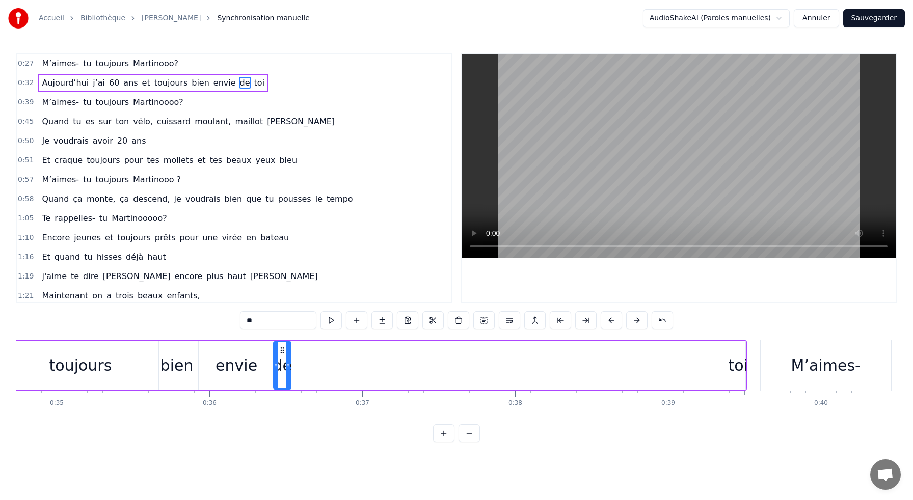
click at [740, 355] on div "toi" at bounding box center [737, 365] width 19 height 23
type input "***"
drag, startPoint x: 739, startPoint y: 350, endPoint x: 308, endPoint y: 366, distance: 431.7
click at [308, 366] on div "toi" at bounding box center [305, 365] width 13 height 46
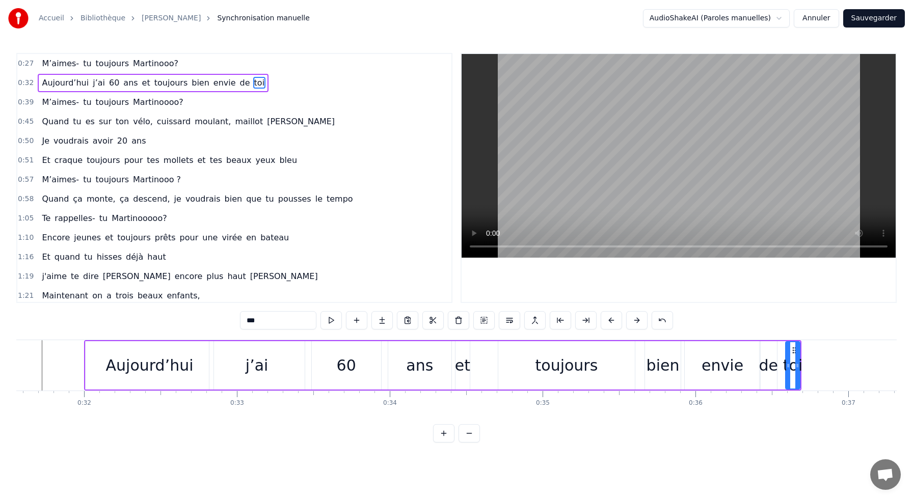
scroll to position [0, 4810]
